Goal: Check status

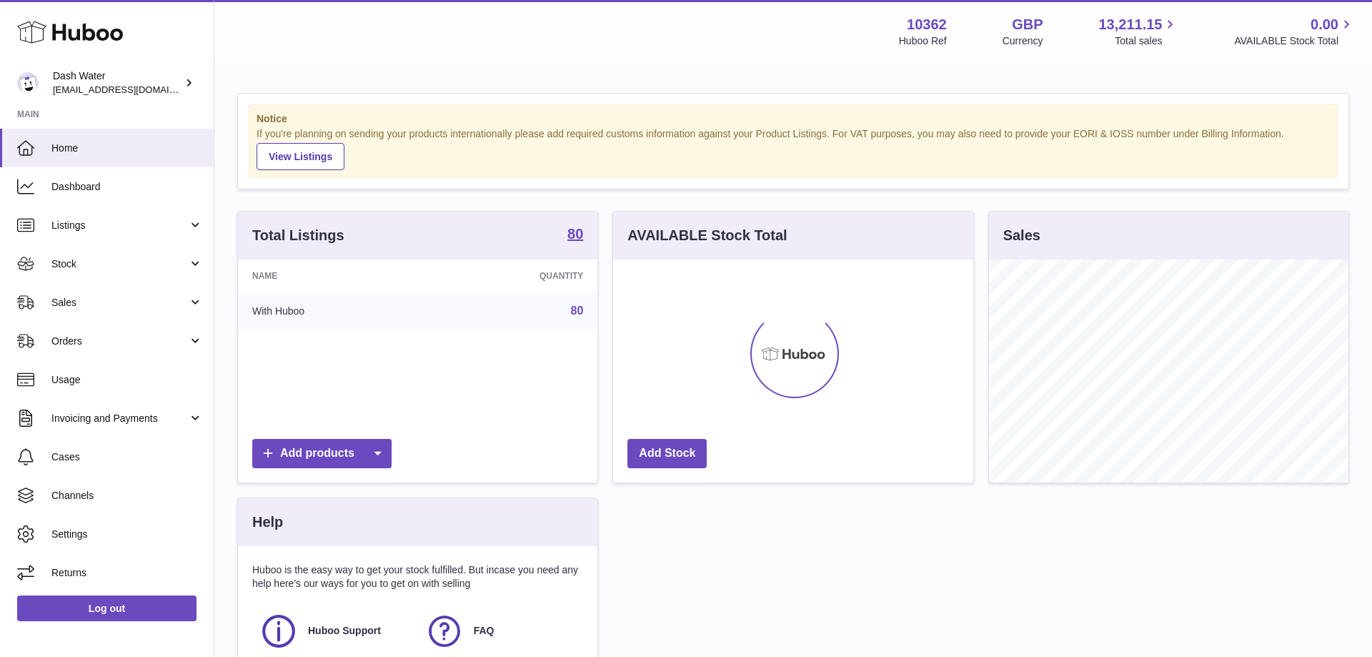
scroll to position [223, 360]
click at [69, 262] on span "Stock" at bounding box center [119, 264] width 137 height 14
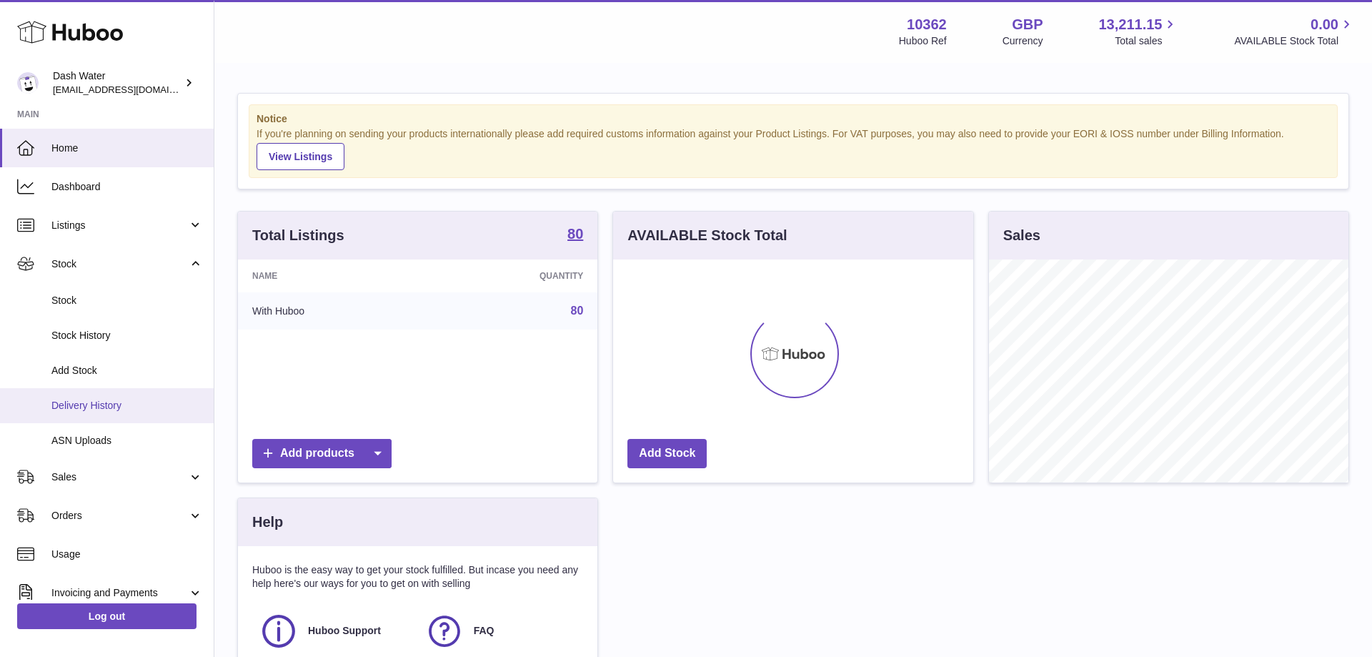
click at [86, 402] on span "Delivery History" at bounding box center [127, 406] width 152 height 14
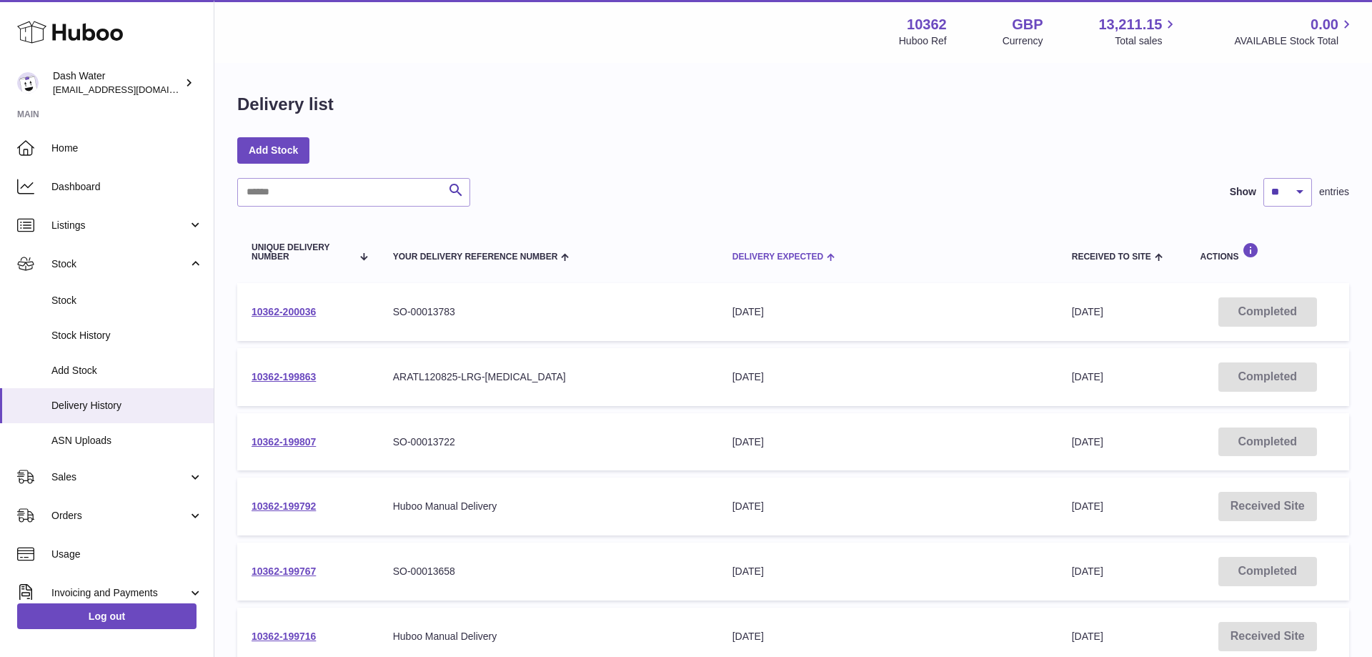
click at [754, 252] on span "Delivery Expected" at bounding box center [778, 256] width 91 height 9
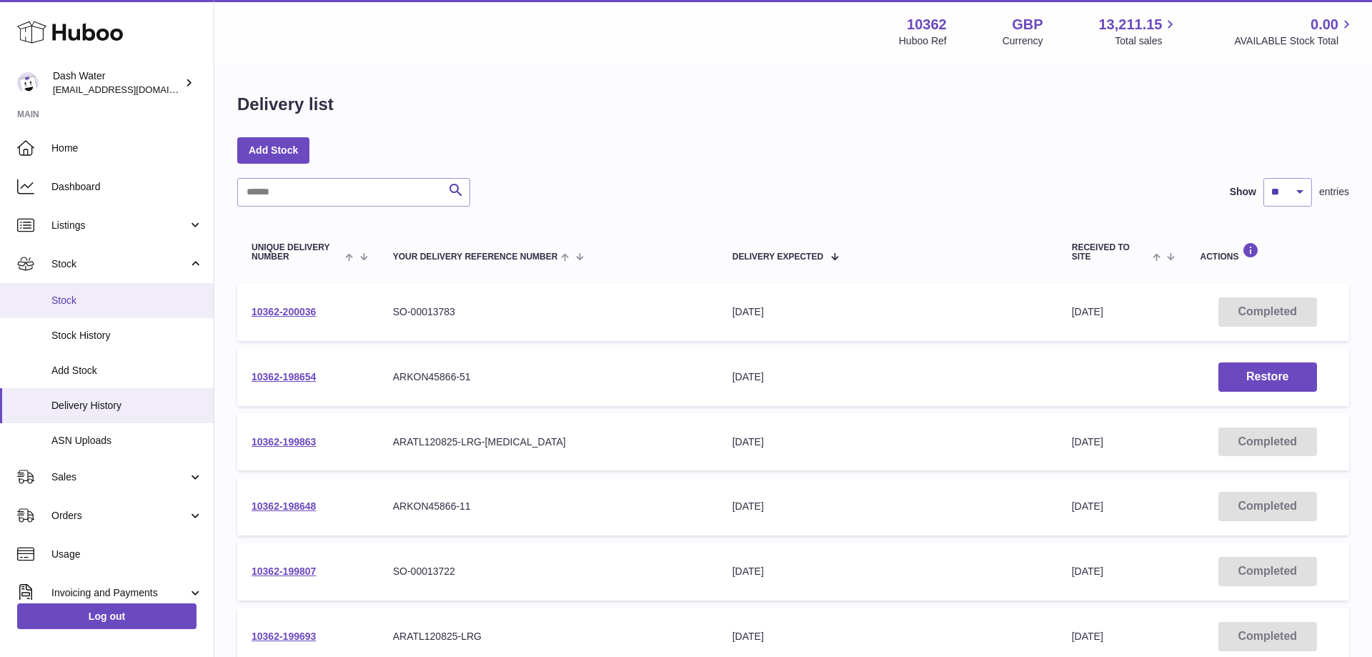
click at [76, 301] on span "Stock" at bounding box center [127, 301] width 152 height 14
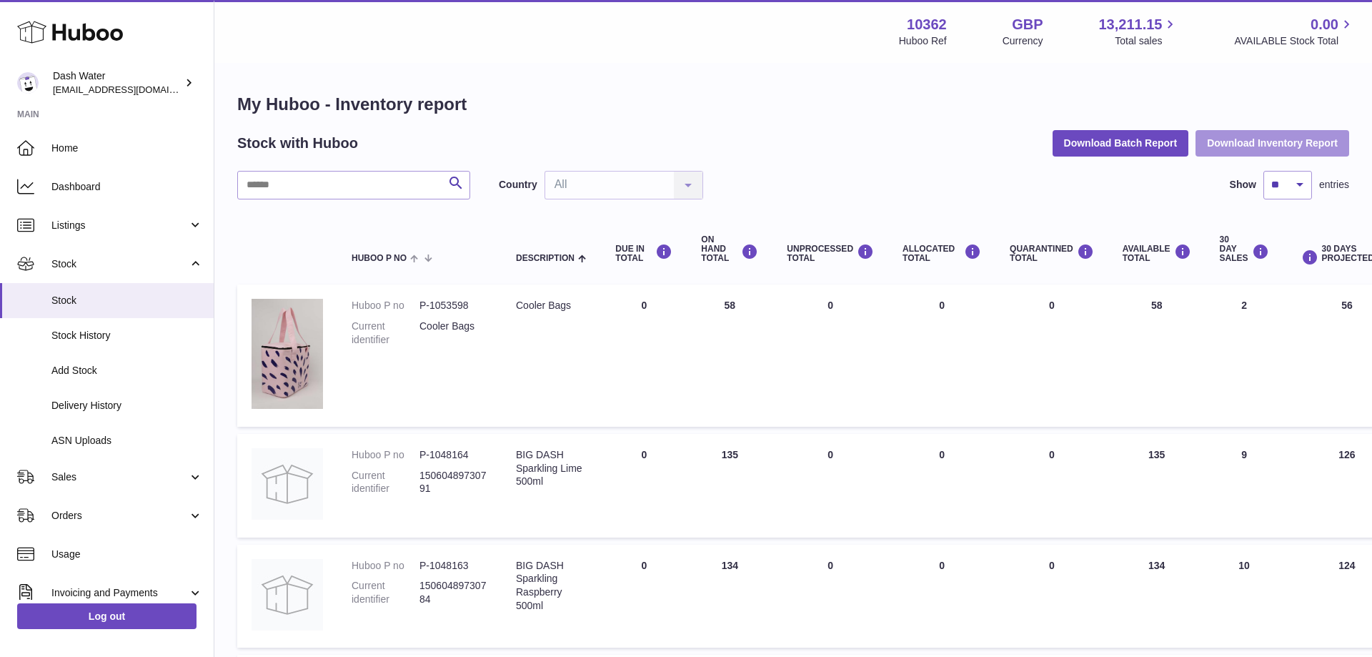
click at [1230, 139] on button "Download Inventory Report" at bounding box center [1273, 143] width 154 height 26
